Goal: Information Seeking & Learning: Learn about a topic

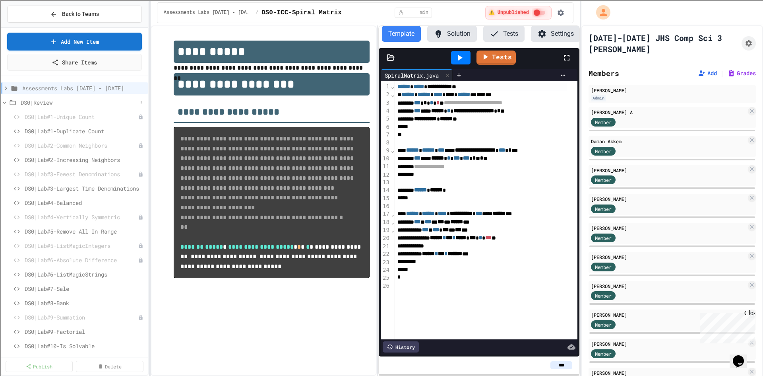
click at [44, 103] on span "DS0|Review" at bounding box center [79, 102] width 116 height 8
click at [73, 219] on span "FileIO Example Labs" at bounding box center [81, 217] width 112 height 8
click at [65, 217] on span "FileIO Example Labs" at bounding box center [81, 217] width 112 height 8
click at [86, 302] on span "DS2-Generics/Inheritance / Stacks/Queues" at bounding box center [79, 302] width 116 height 8
click at [86, 302] on span "DS2-Generics/Inheritance / Stacks/Queues" at bounding box center [83, 302] width 124 height 8
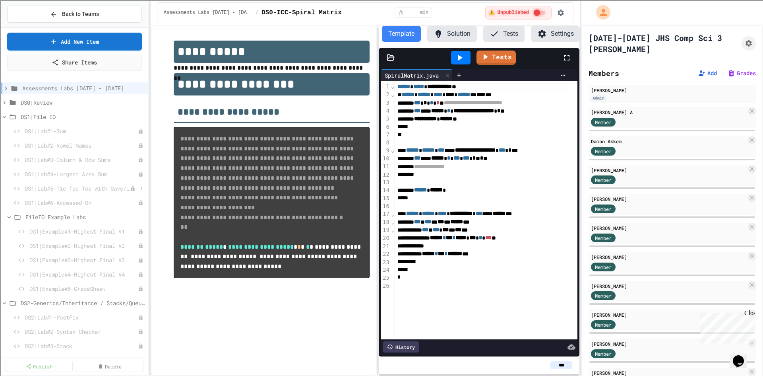
click at [82, 187] on span "DS1|Lab#5-Tic Tac Toe with Save/Load" at bounding box center [77, 188] width 105 height 8
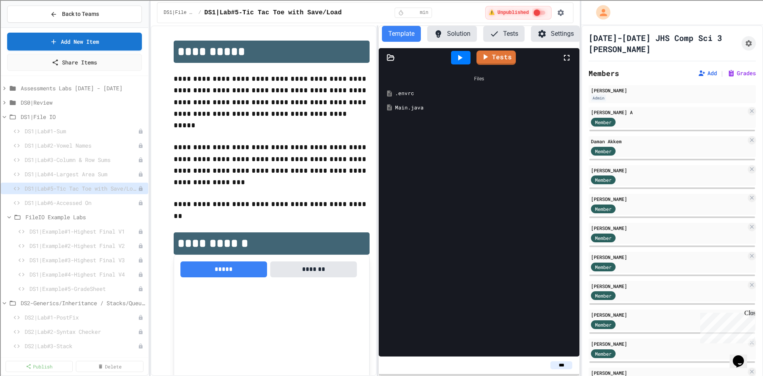
click at [501, 33] on button "Tests" at bounding box center [503, 34] width 41 height 16
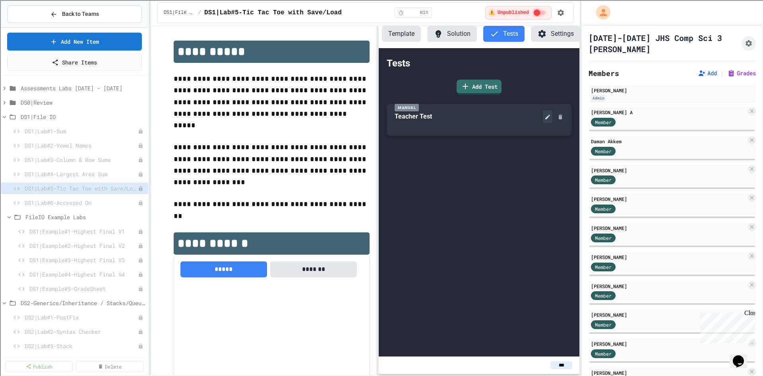
click at [549, 116] on icon at bounding box center [547, 116] width 5 height 5
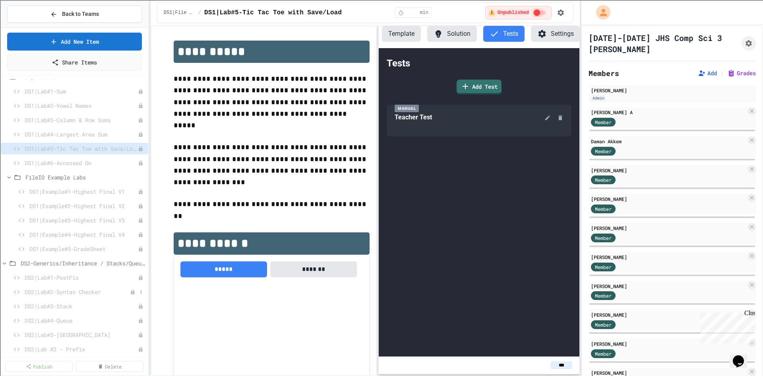
scroll to position [79, 0]
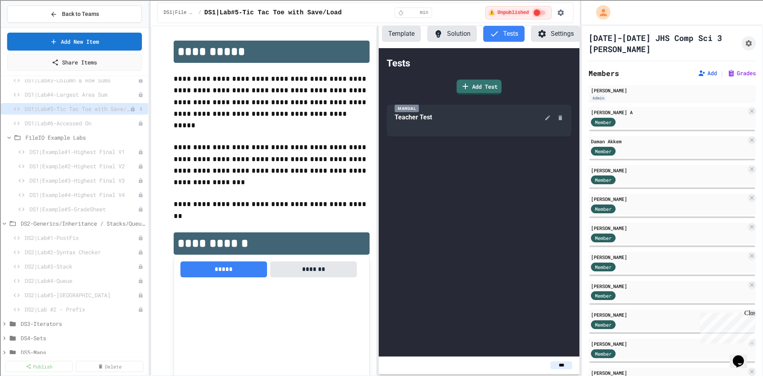
click at [86, 110] on span "DS1|Lab#5-Tic Tac Toe with Save/Load" at bounding box center [77, 109] width 105 height 8
click at [544, 117] on button at bounding box center [548, 116] width 10 height 13
click at [456, 37] on button "Solution" at bounding box center [452, 34] width 50 height 16
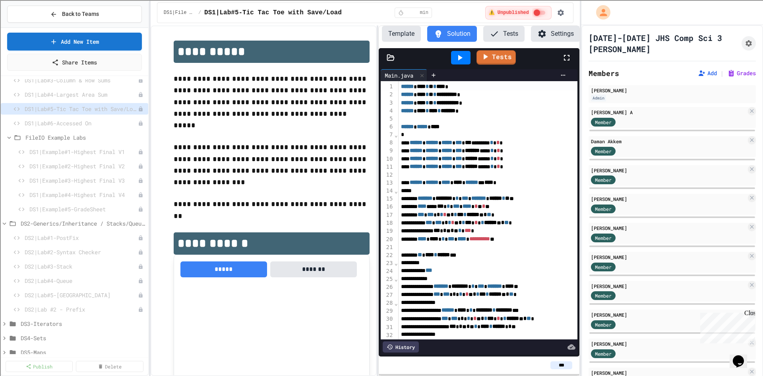
click at [461, 61] on icon at bounding box center [460, 58] width 10 height 10
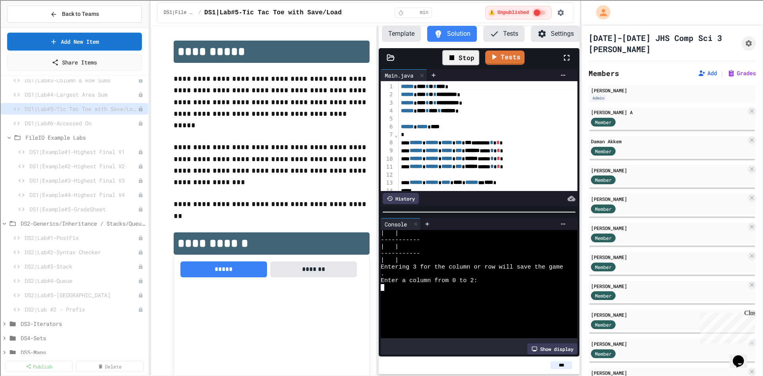
click at [407, 291] on div at bounding box center [472, 294] width 182 height 7
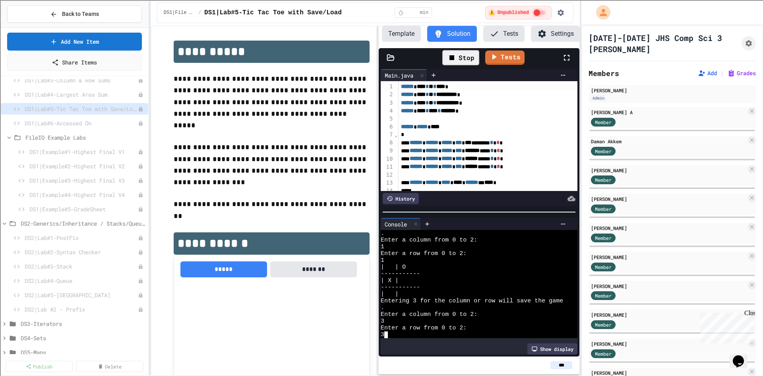
scroll to position [68, 0]
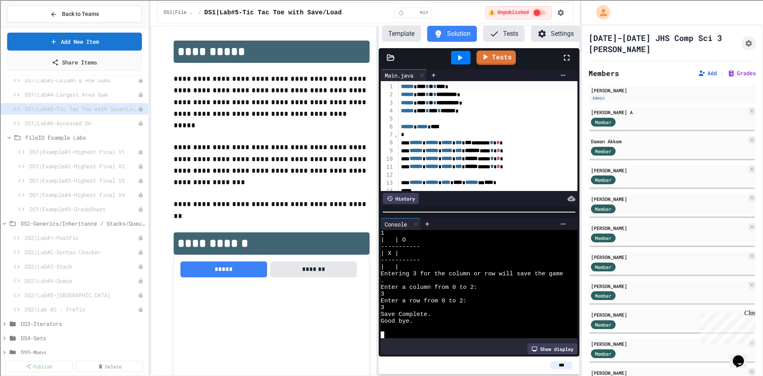
click at [459, 60] on icon at bounding box center [460, 58] width 4 height 6
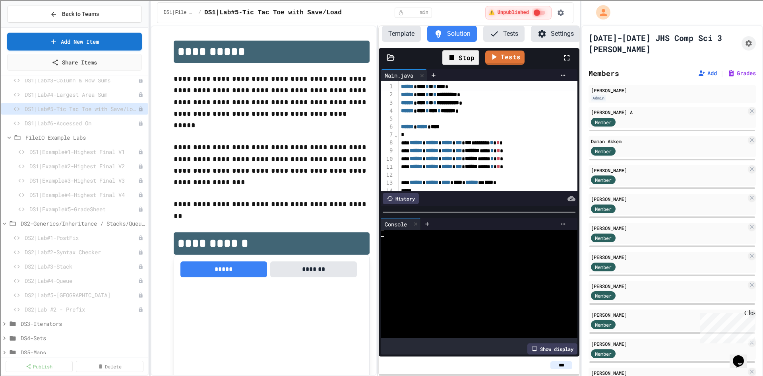
scroll to position [0, 0]
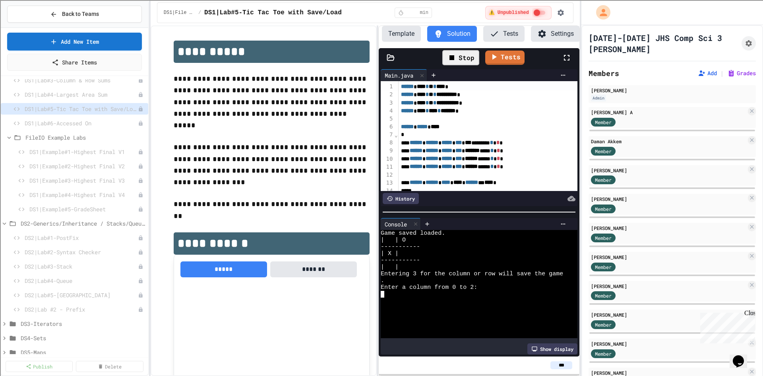
click at [384, 292] on textarea "Terminal input" at bounding box center [383, 294] width 4 height 7
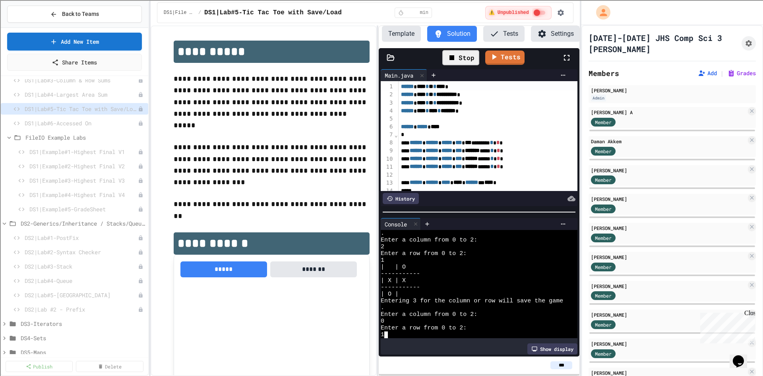
scroll to position [68, 0]
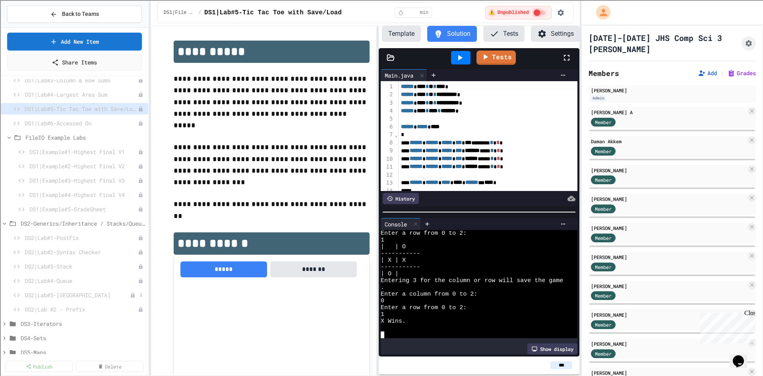
click at [57, 294] on span "DS2|Lab#5-[GEOGRAPHIC_DATA]" at bounding box center [77, 295] width 105 height 8
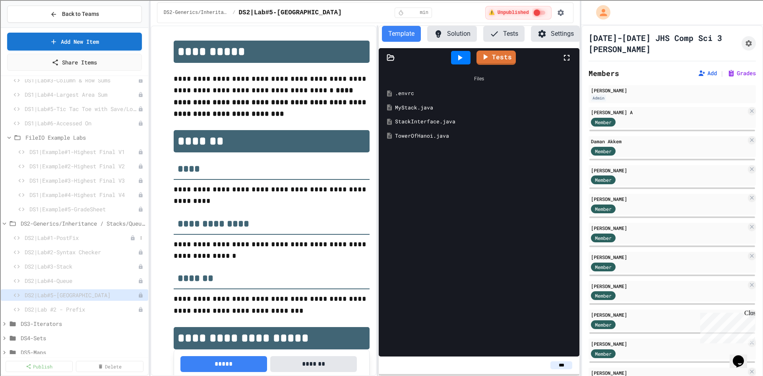
click at [78, 236] on span "DS2|Lab#1-PostFix" at bounding box center [77, 237] width 105 height 8
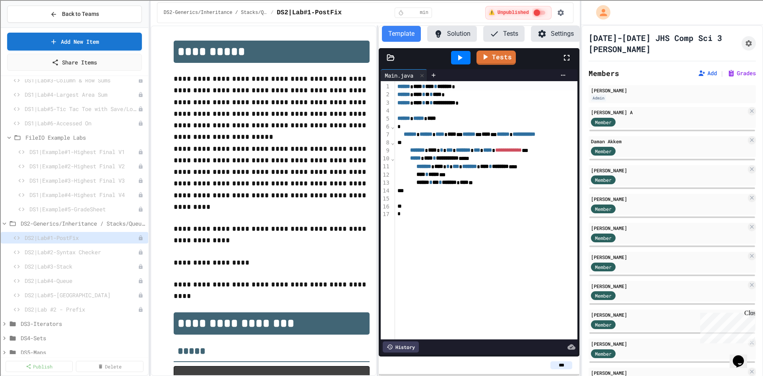
click at [85, 250] on span "DS2|Lab#2-Syntax Checker" at bounding box center [81, 252] width 113 height 8
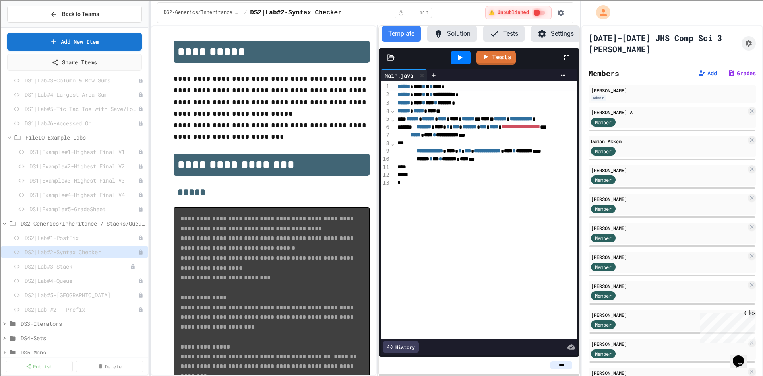
click at [75, 268] on span "DS2|Lab#3-Stack" at bounding box center [77, 266] width 105 height 8
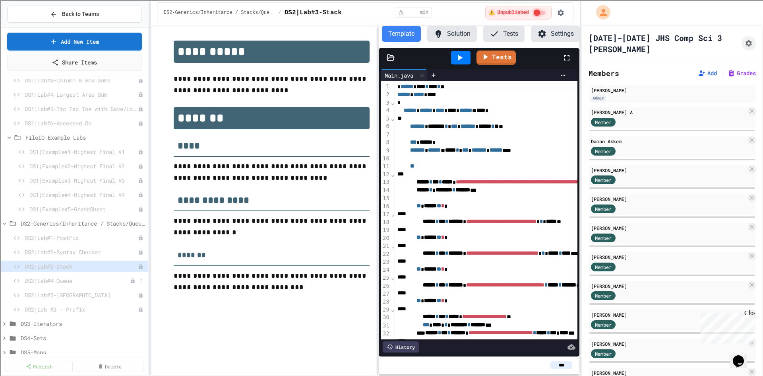
click at [74, 278] on span "DS2|Lab#4-Queue" at bounding box center [77, 280] width 105 height 8
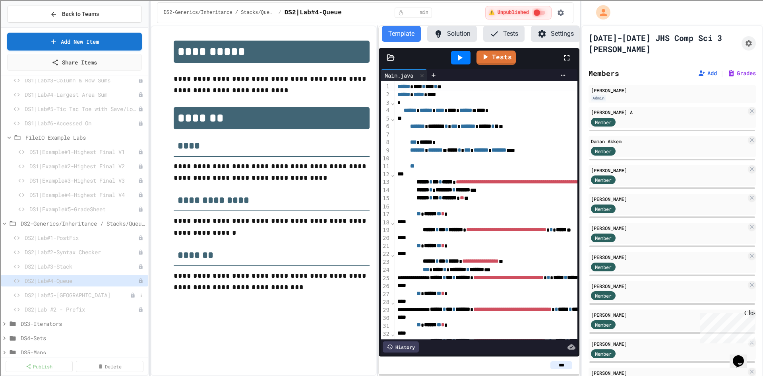
click at [78, 297] on span "DS2|Lab#5-[GEOGRAPHIC_DATA]" at bounding box center [77, 295] width 105 height 8
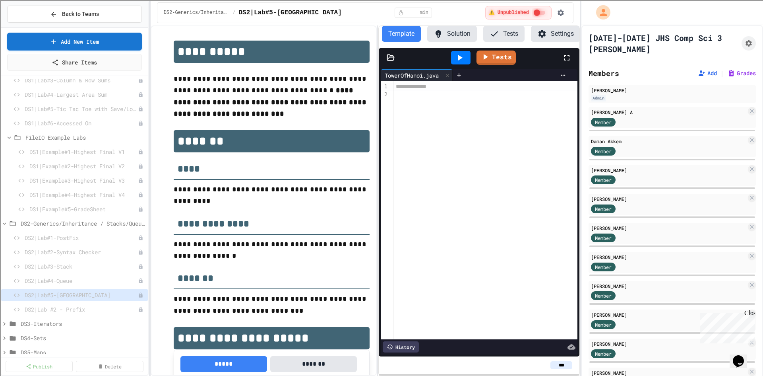
click at [463, 37] on button "Solution" at bounding box center [452, 34] width 50 height 16
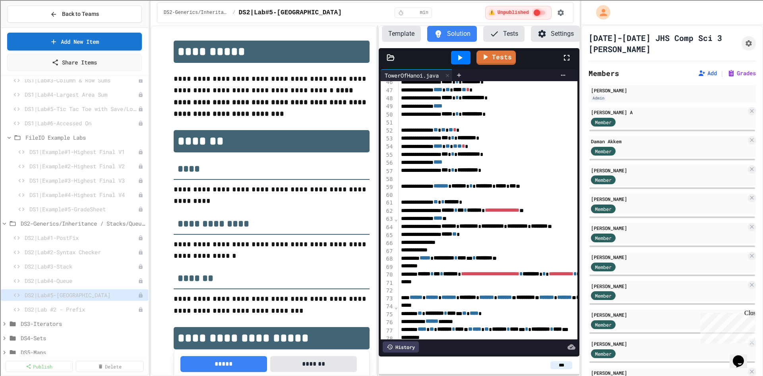
scroll to position [204, 0]
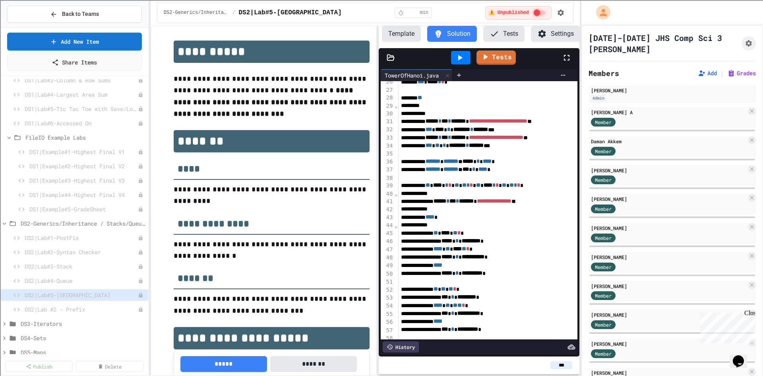
click at [511, 41] on button "Tests" at bounding box center [503, 34] width 41 height 16
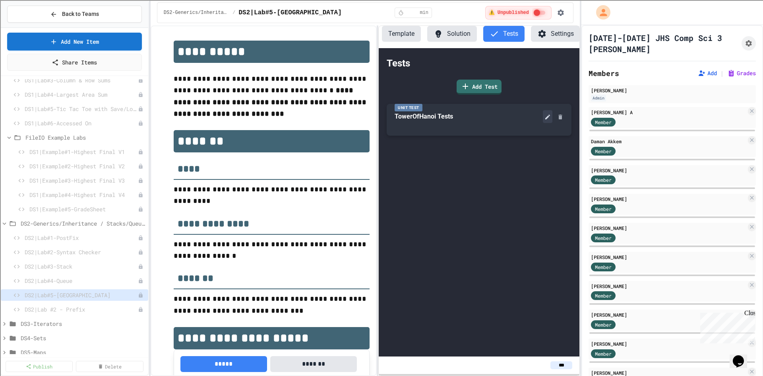
click at [548, 120] on icon at bounding box center [547, 117] width 6 height 6
click at [450, 37] on button "Solution" at bounding box center [452, 34] width 50 height 16
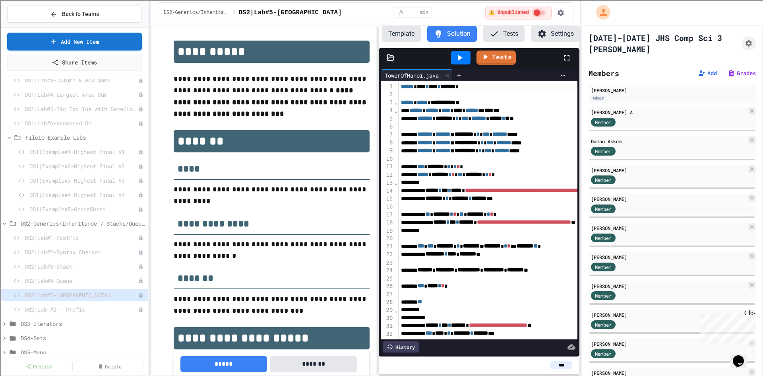
click at [388, 57] on icon at bounding box center [391, 57] width 7 height 6
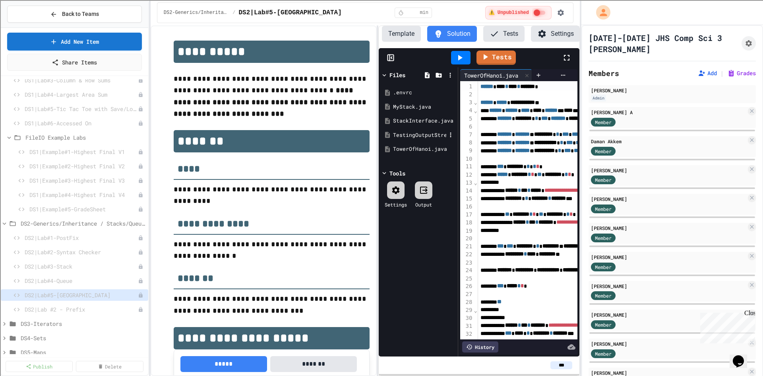
click at [405, 133] on div "TestingOutputStream.java" at bounding box center [419, 135] width 53 height 8
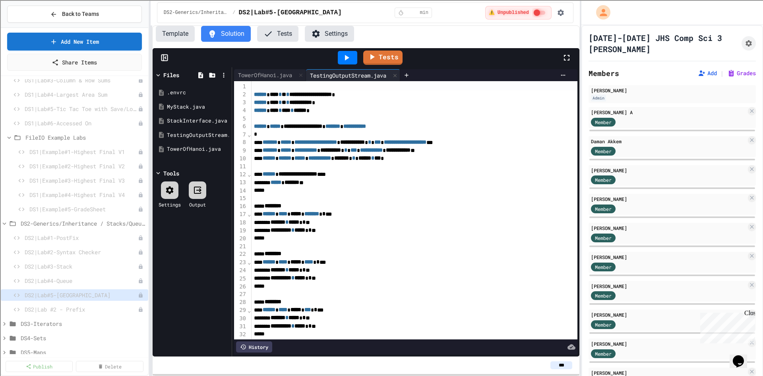
click at [114, 110] on div "**********" at bounding box center [381, 188] width 763 height 376
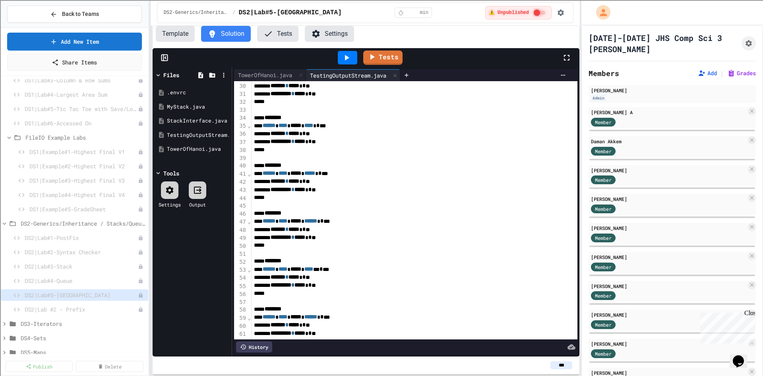
scroll to position [0, 0]
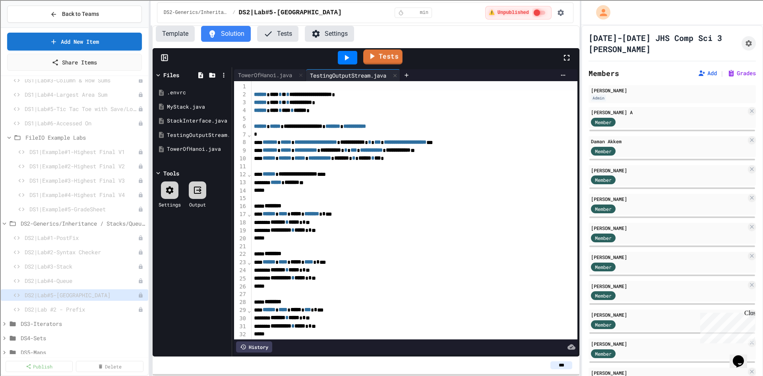
click at [390, 62] on link "Tests" at bounding box center [382, 56] width 39 height 15
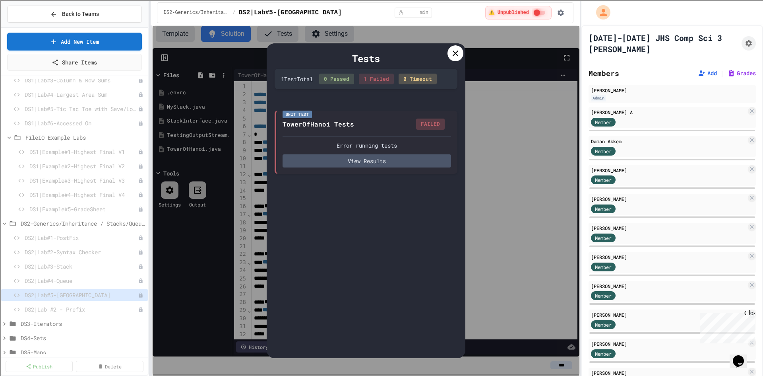
click at [453, 55] on icon at bounding box center [456, 53] width 6 height 6
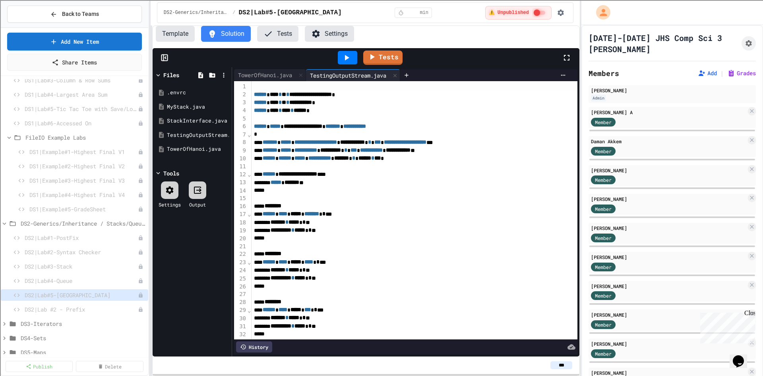
click at [288, 35] on button "Tests" at bounding box center [277, 34] width 41 height 16
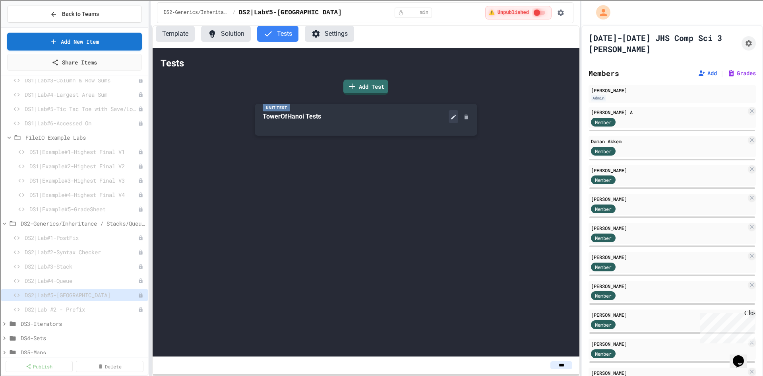
click at [452, 119] on icon at bounding box center [453, 116] width 5 height 5
click at [227, 38] on button "Solution" at bounding box center [226, 34] width 50 height 16
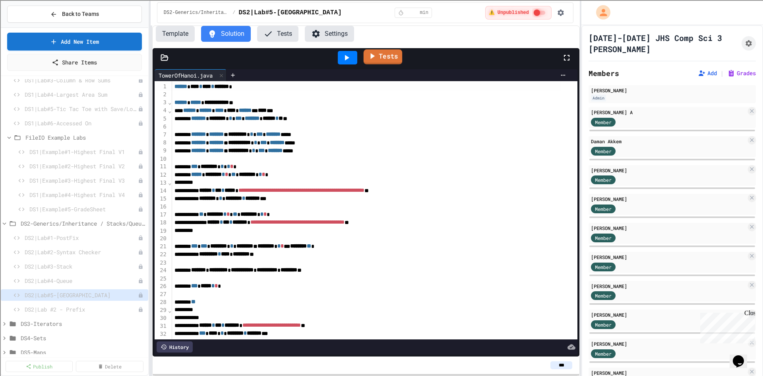
click at [377, 59] on icon at bounding box center [372, 56] width 10 height 10
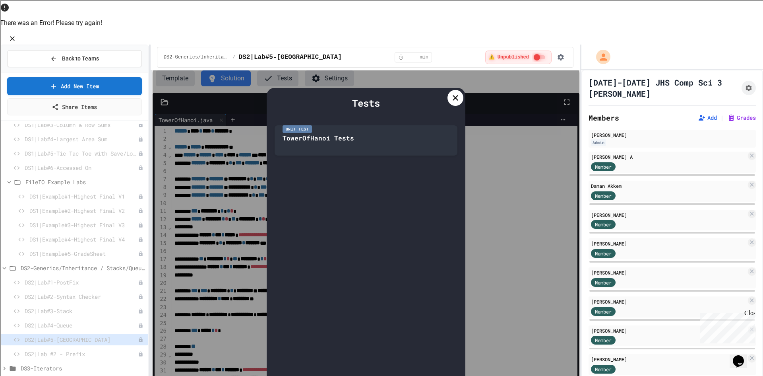
click at [455, 93] on icon at bounding box center [456, 98] width 10 height 10
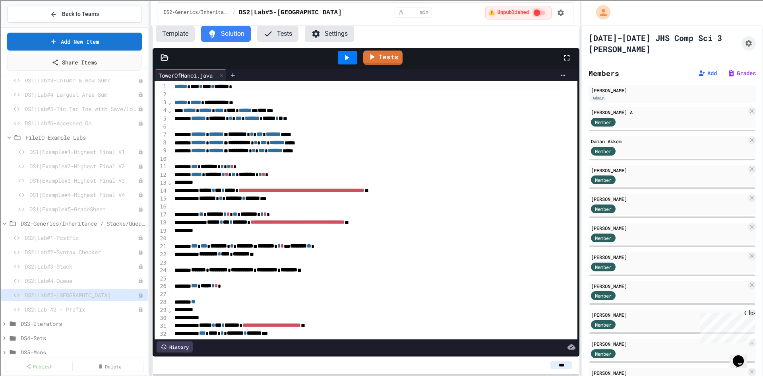
click at [276, 39] on button "Tests" at bounding box center [277, 34] width 41 height 16
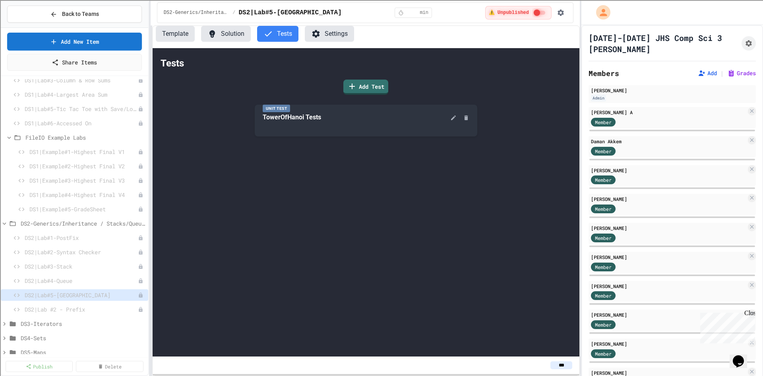
click at [227, 34] on button "Solution" at bounding box center [226, 34] width 50 height 16
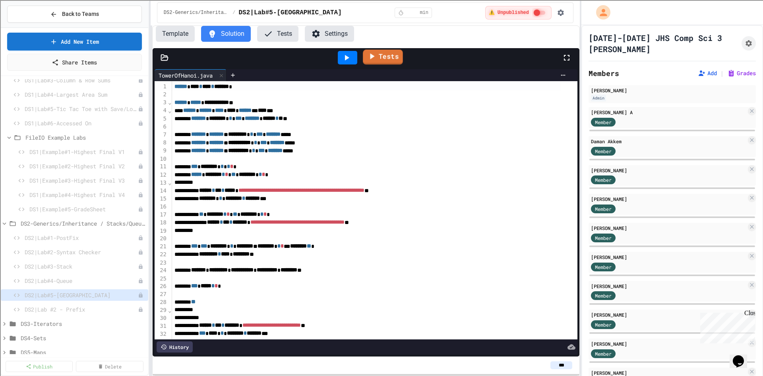
click at [389, 59] on link "Tests" at bounding box center [383, 57] width 40 height 15
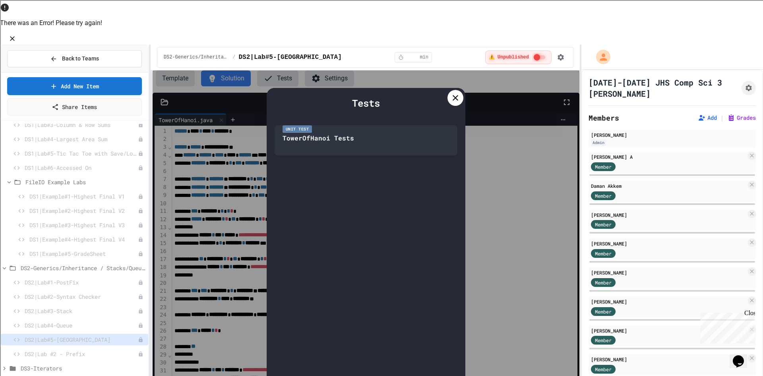
click at [455, 93] on icon at bounding box center [456, 98] width 10 height 10
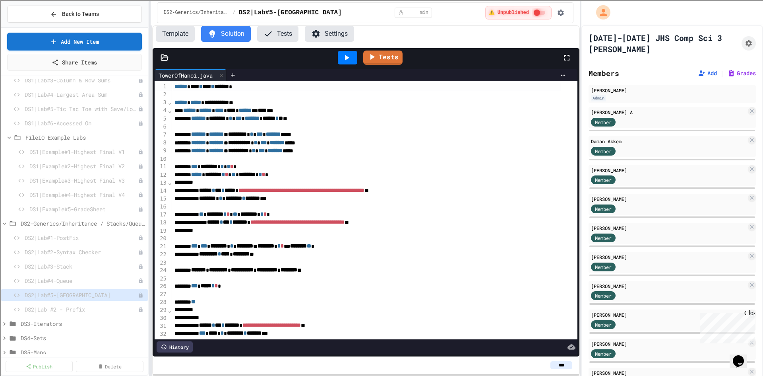
click at [281, 32] on button "Tests" at bounding box center [277, 34] width 41 height 16
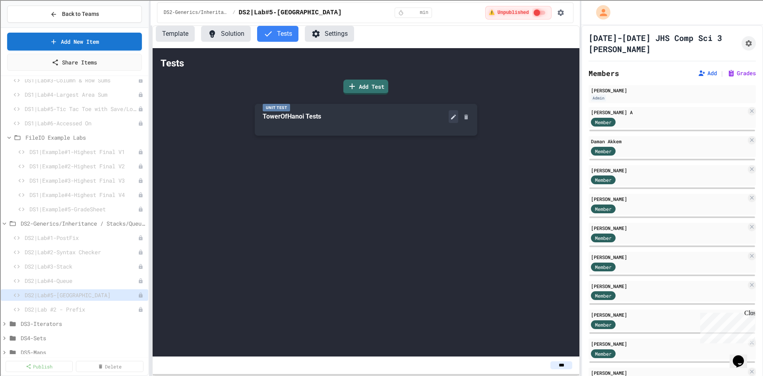
click at [450, 116] on icon at bounding box center [453, 117] width 6 height 6
